Goal: Communication & Community: Answer question/provide support

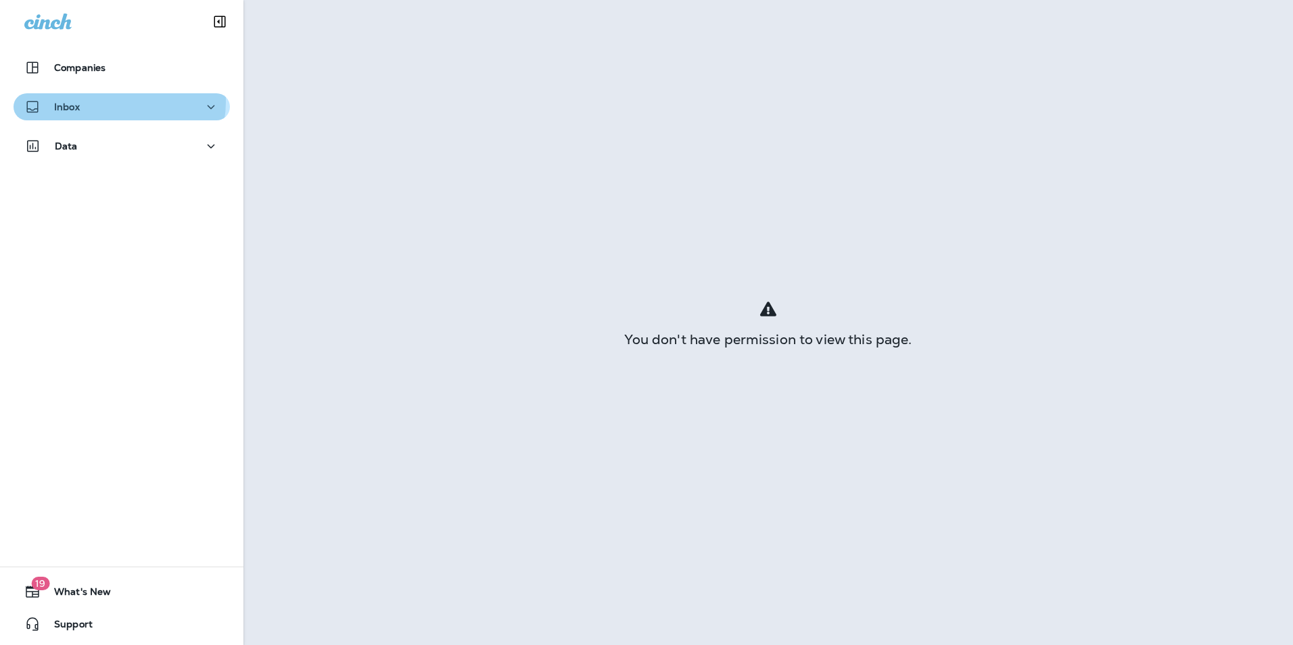
click at [114, 101] on div "Inbox" at bounding box center [121, 107] width 195 height 17
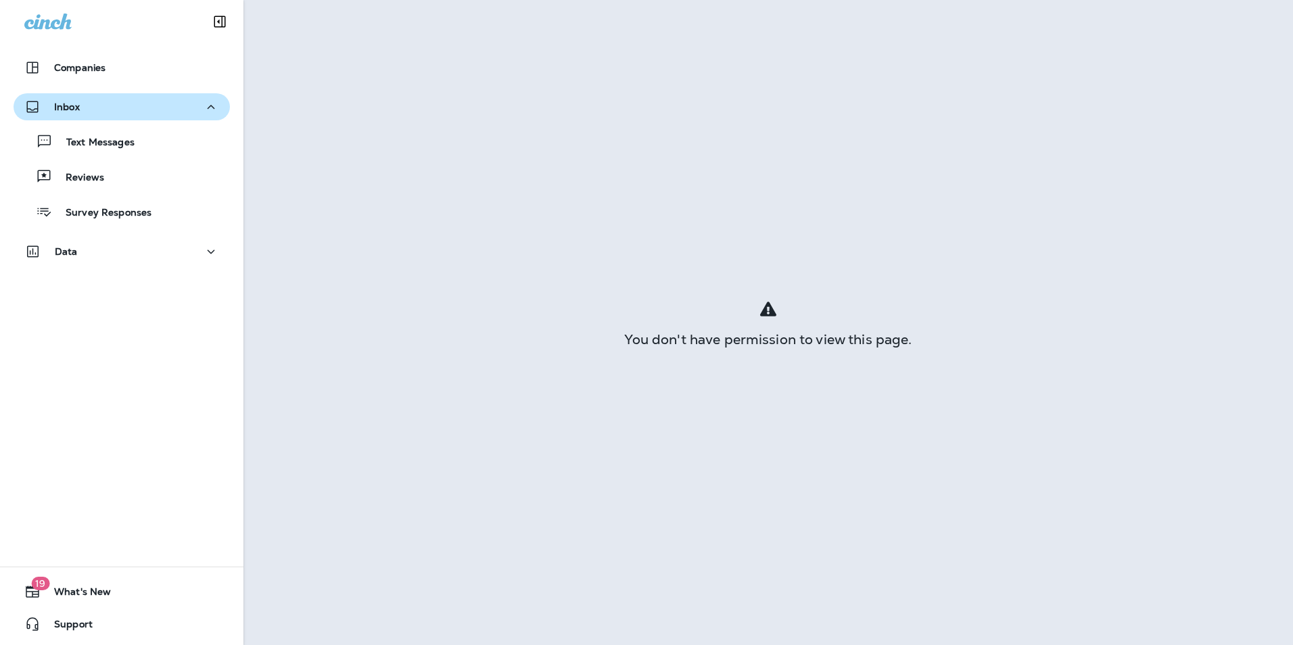
click at [93, 151] on button "Text Messages" at bounding box center [122, 141] width 216 height 28
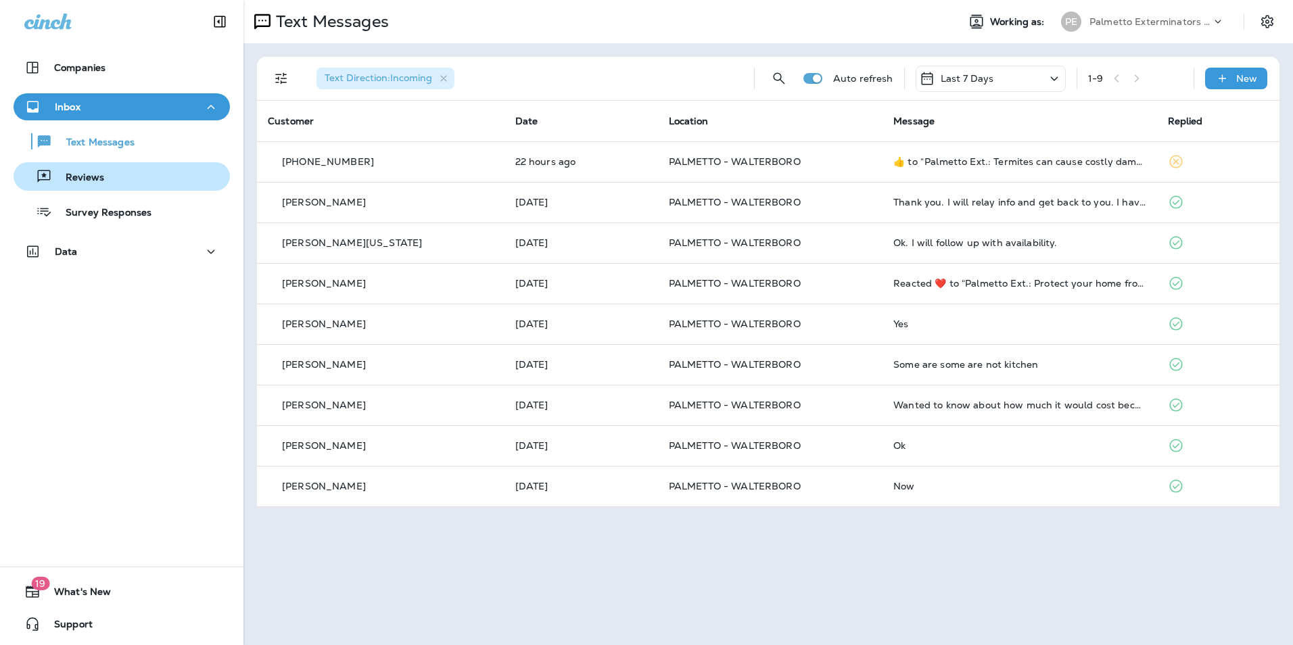
click at [101, 174] on p "Reviews" at bounding box center [78, 178] width 52 height 13
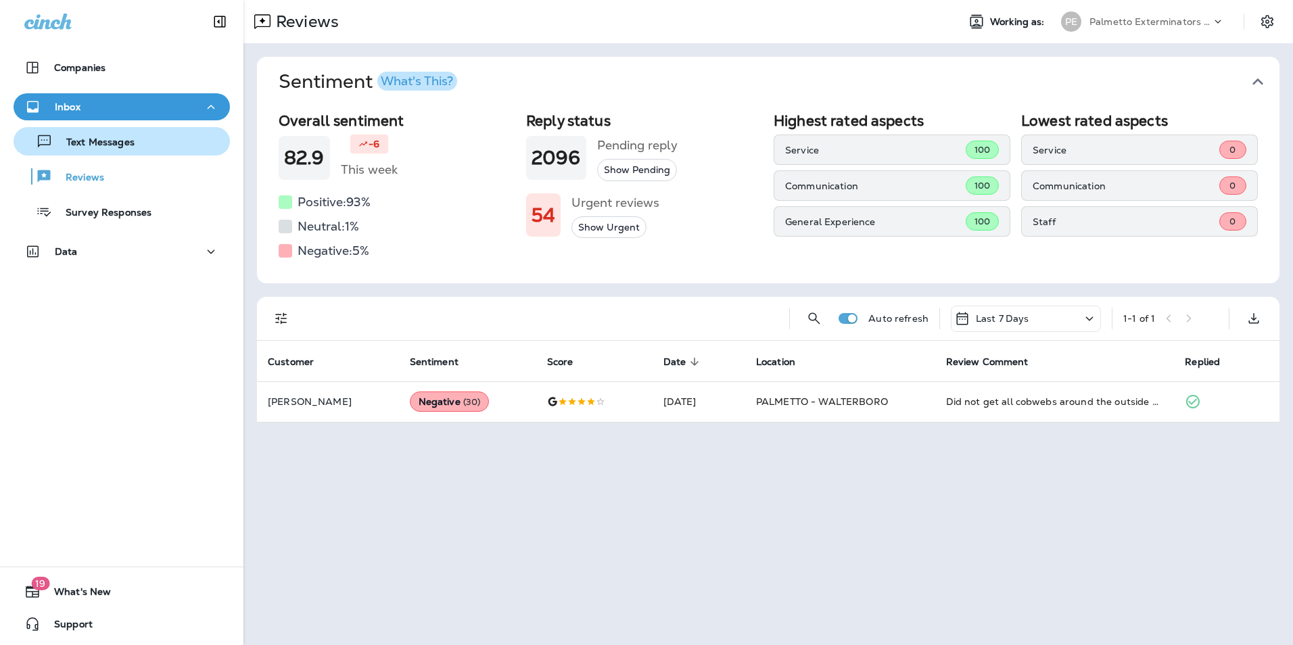
click at [141, 146] on div "Text Messages" at bounding box center [122, 141] width 206 height 20
